Goal: Task Accomplishment & Management: Use online tool/utility

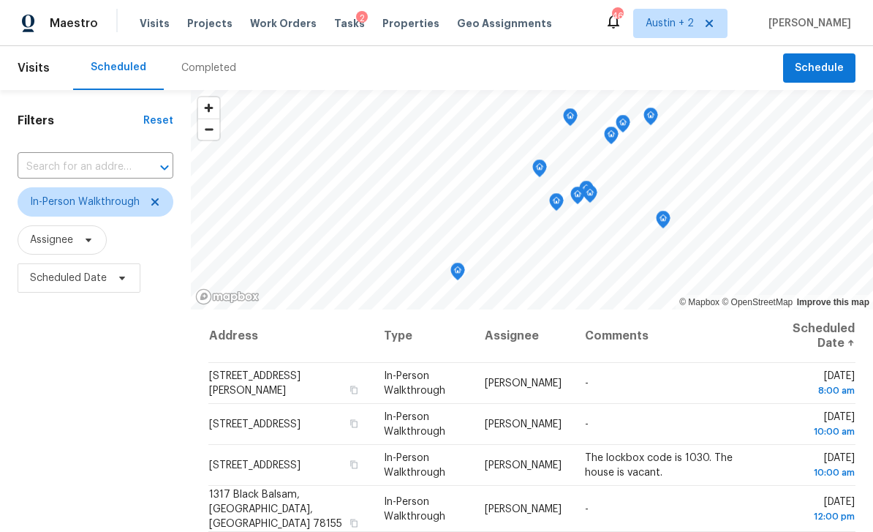
scroll to position [448, 0]
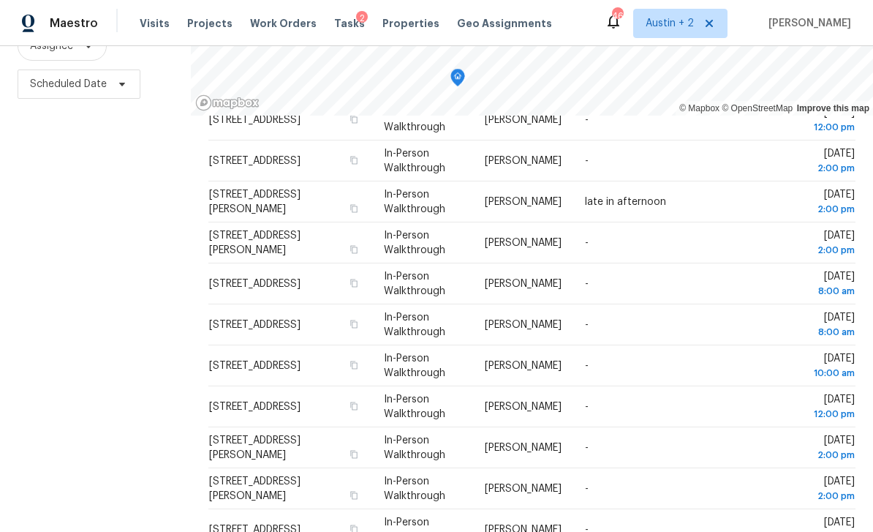
click at [388, 25] on span "Properties" at bounding box center [411, 23] width 57 height 15
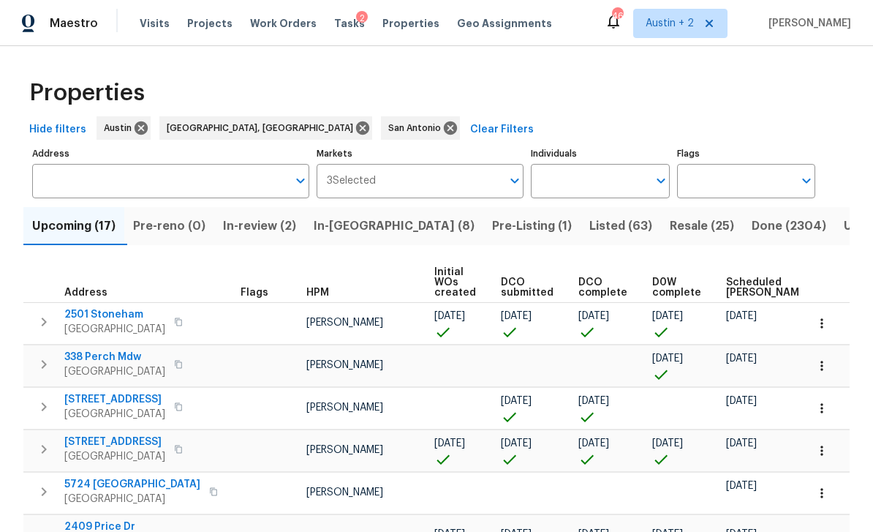
click at [362, 225] on span "In-[GEOGRAPHIC_DATA] (8)" at bounding box center [394, 226] width 161 height 20
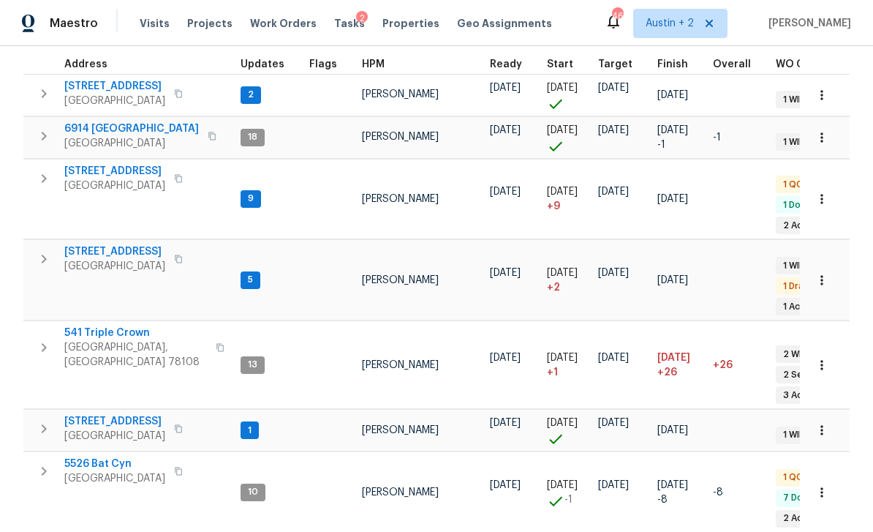
scroll to position [217, 0]
click at [136, 245] on span "[STREET_ADDRESS]" at bounding box center [114, 252] width 101 height 15
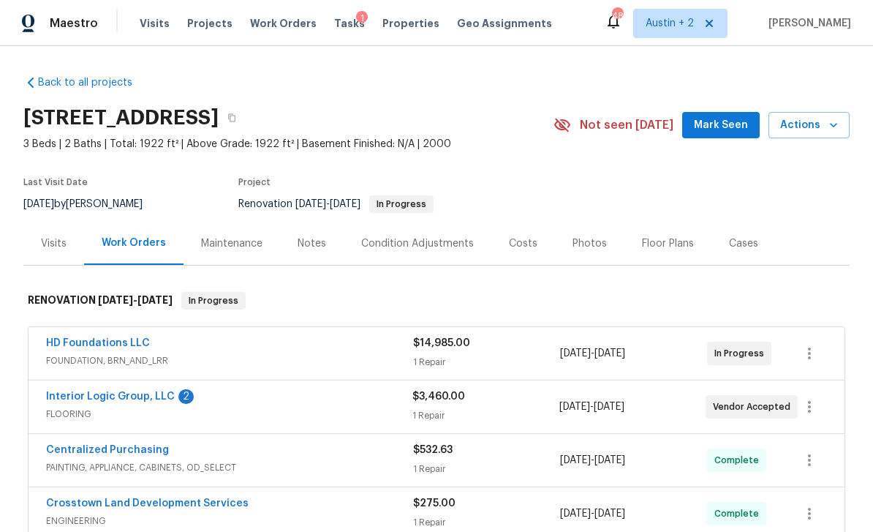
click at [714, 126] on span "Mark Seen" at bounding box center [721, 125] width 54 height 18
click at [820, 125] on span "Actions" at bounding box center [810, 125] width 58 height 18
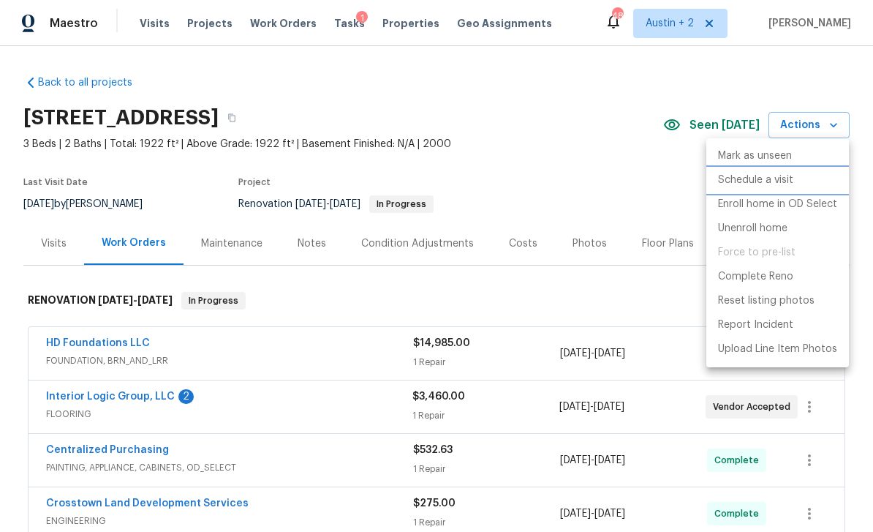
click at [781, 180] on p "Schedule a visit" at bounding box center [755, 180] width 75 height 15
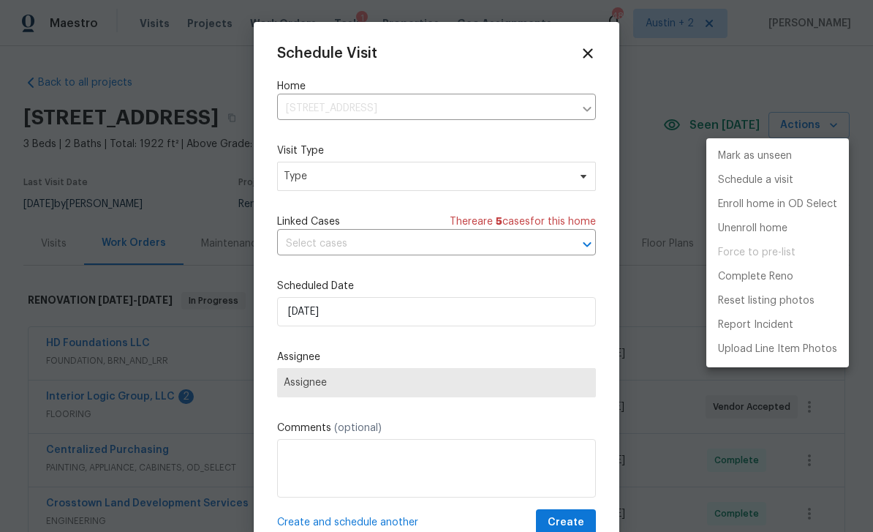
click at [464, 180] on div at bounding box center [436, 266] width 873 height 532
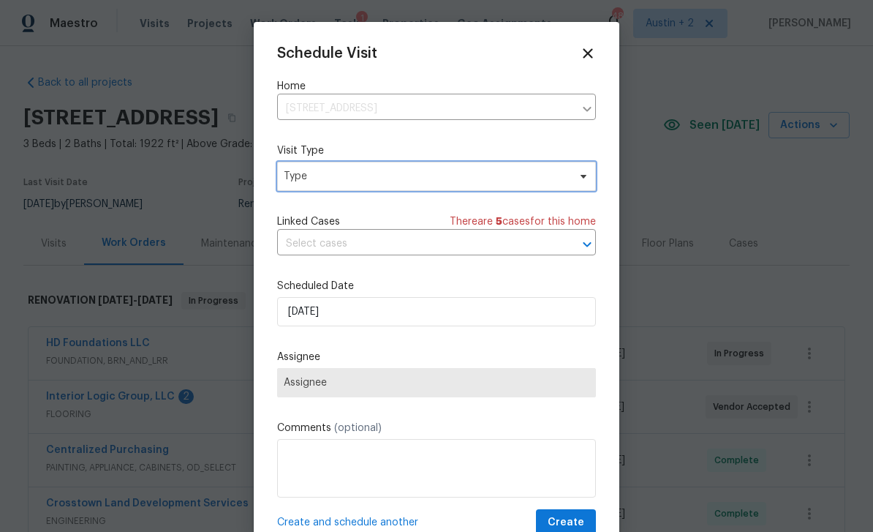
click at [545, 172] on span "Type" at bounding box center [426, 176] width 285 height 15
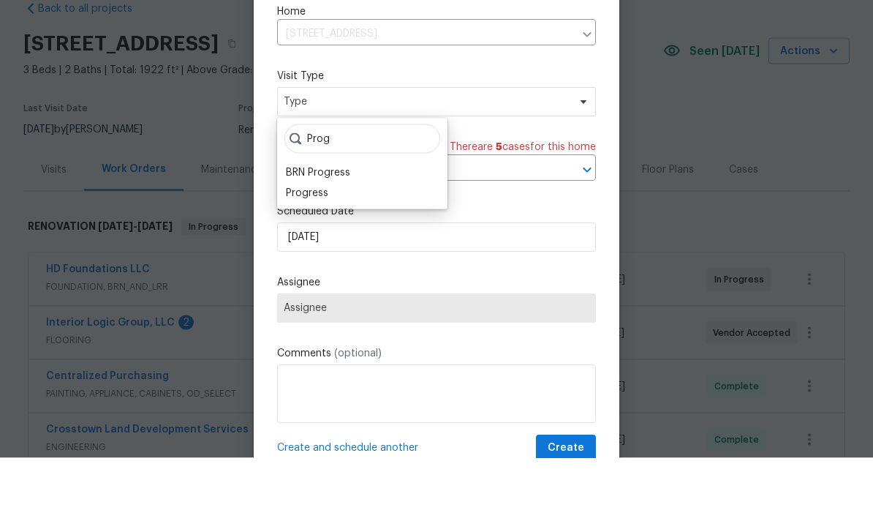
type input "Prog"
click at [324, 260] on div "Progress" at bounding box center [307, 267] width 42 height 15
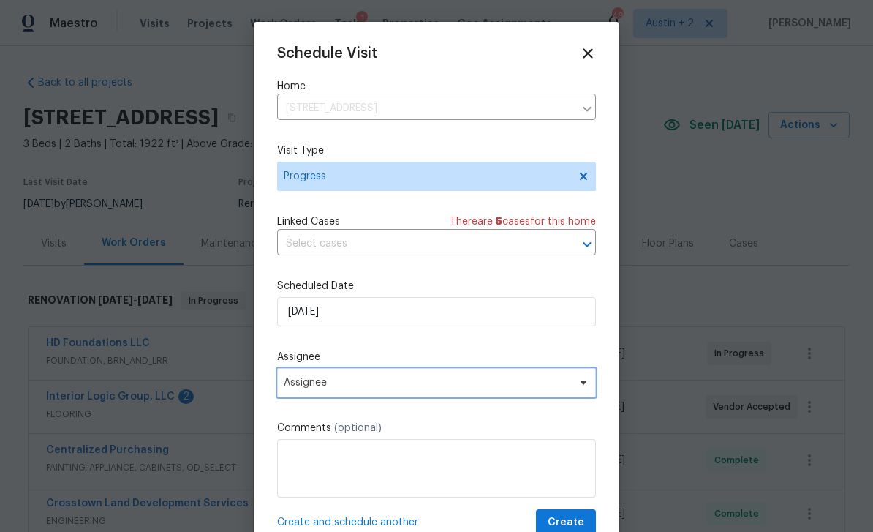
click at [380, 385] on span "Assignee" at bounding box center [427, 383] width 287 height 12
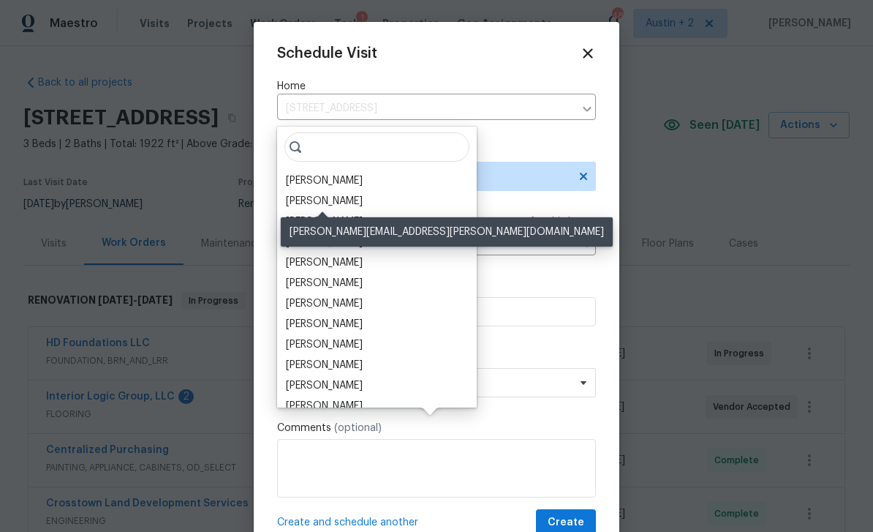
click at [349, 194] on div "[PERSON_NAME]" at bounding box center [324, 201] width 77 height 15
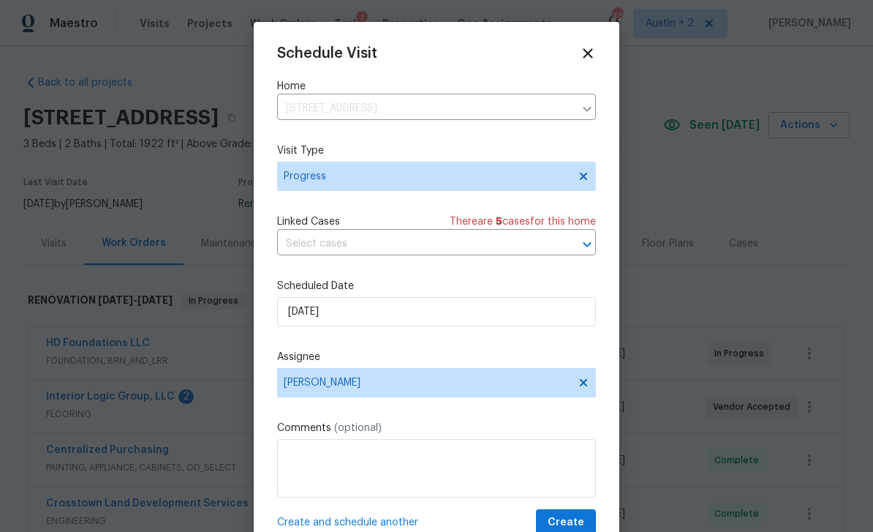
click at [572, 520] on span "Create" at bounding box center [566, 523] width 37 height 18
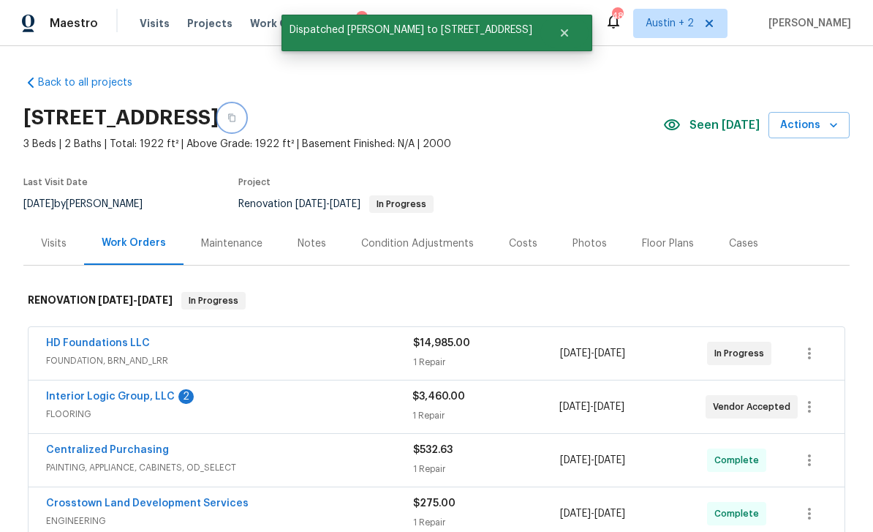
click at [245, 105] on button "button" at bounding box center [232, 118] width 26 height 26
